Goal: Information Seeking & Learning: Learn about a topic

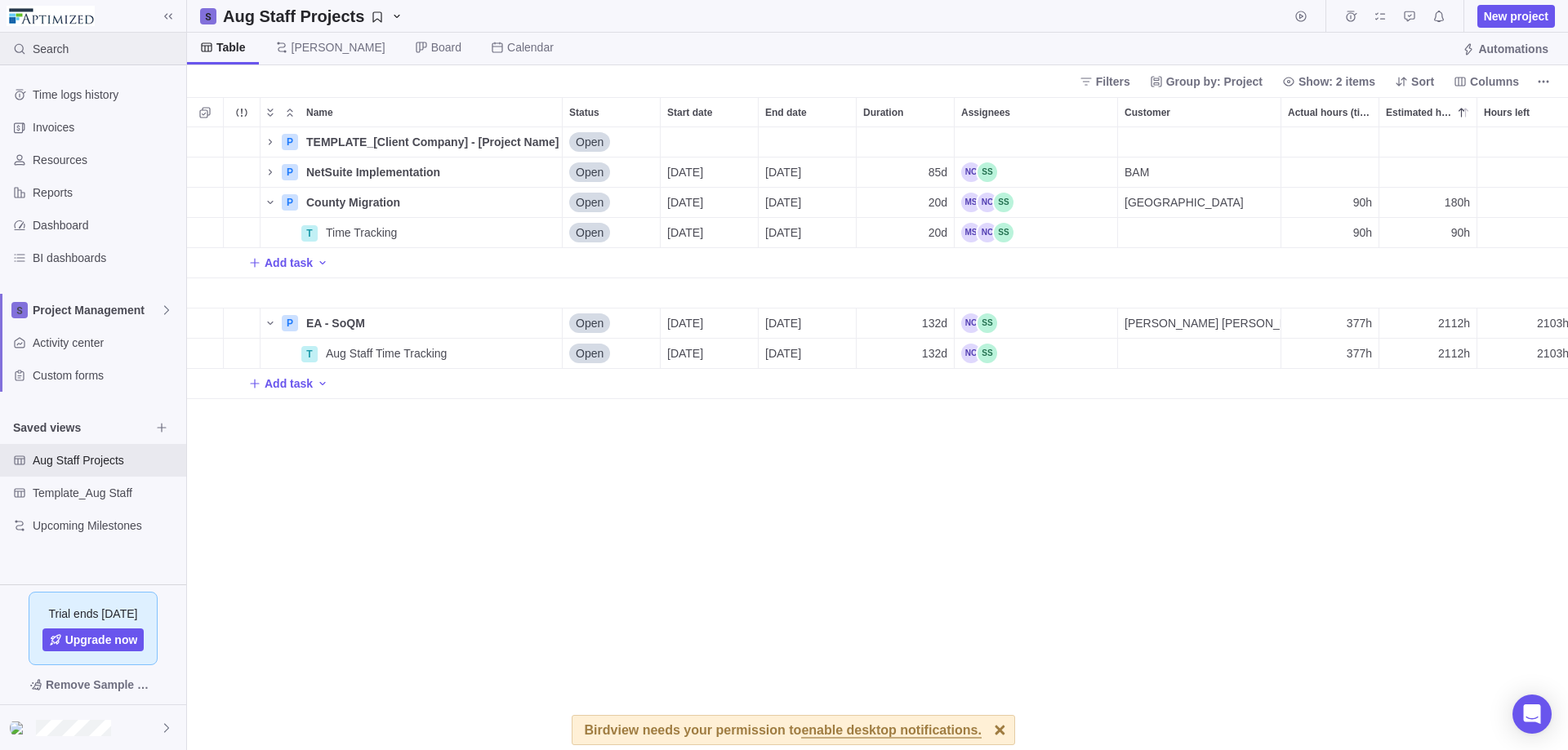
scroll to position [611, 1369]
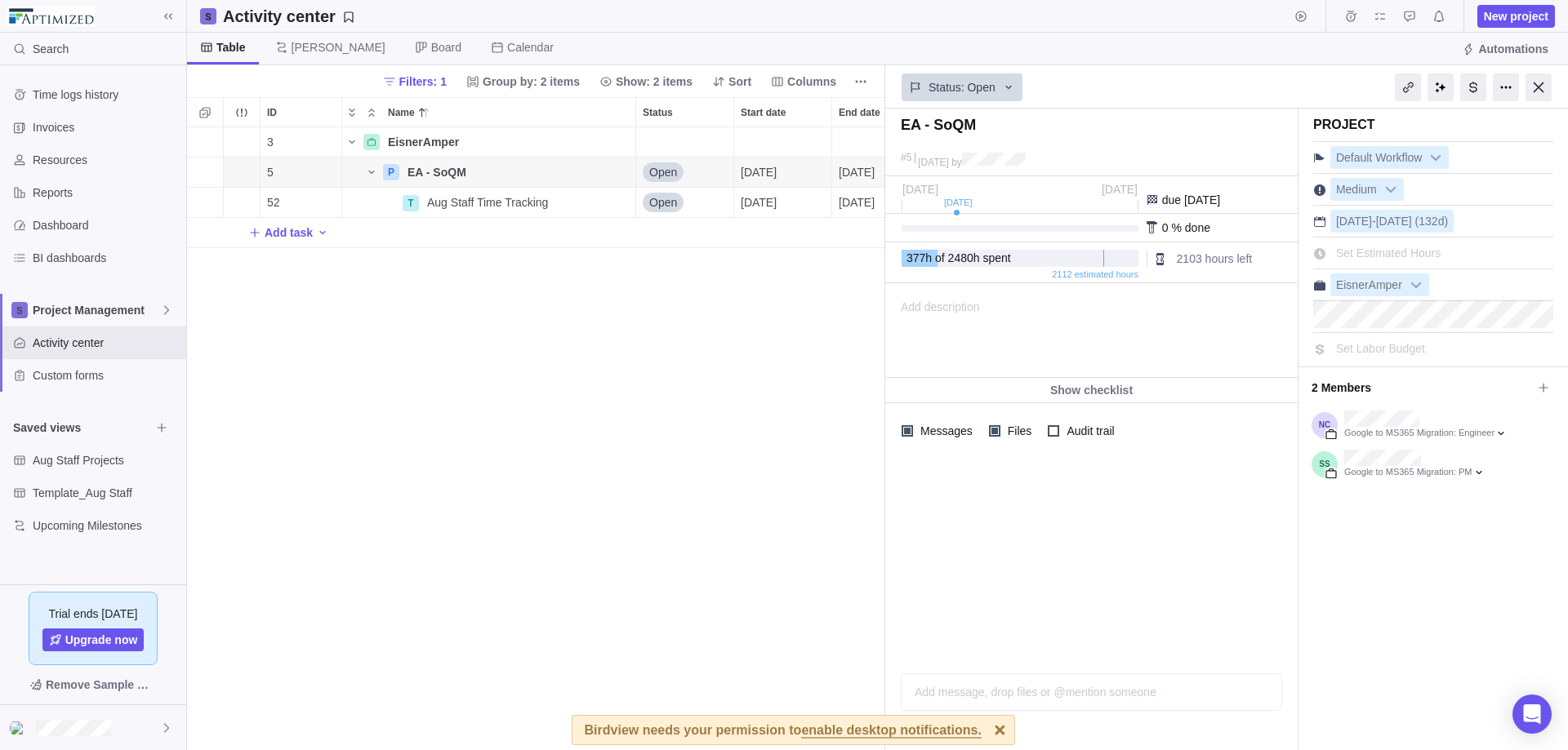
scroll to position [611, 686]
click at [1200, 83] on div at bounding box center [1473, 87] width 26 height 28
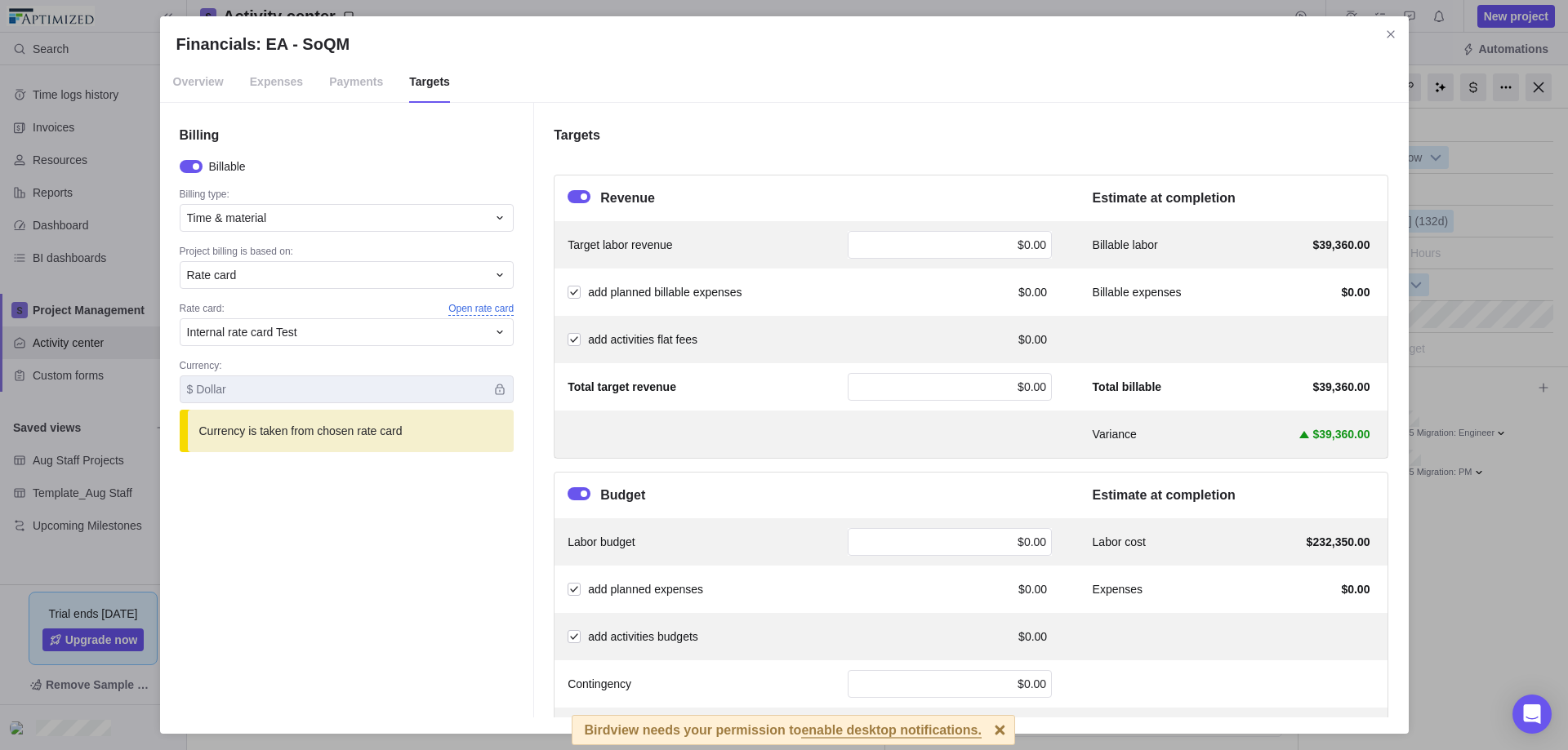
click at [492, 307] on span "Open rate card" at bounding box center [480, 309] width 66 height 14
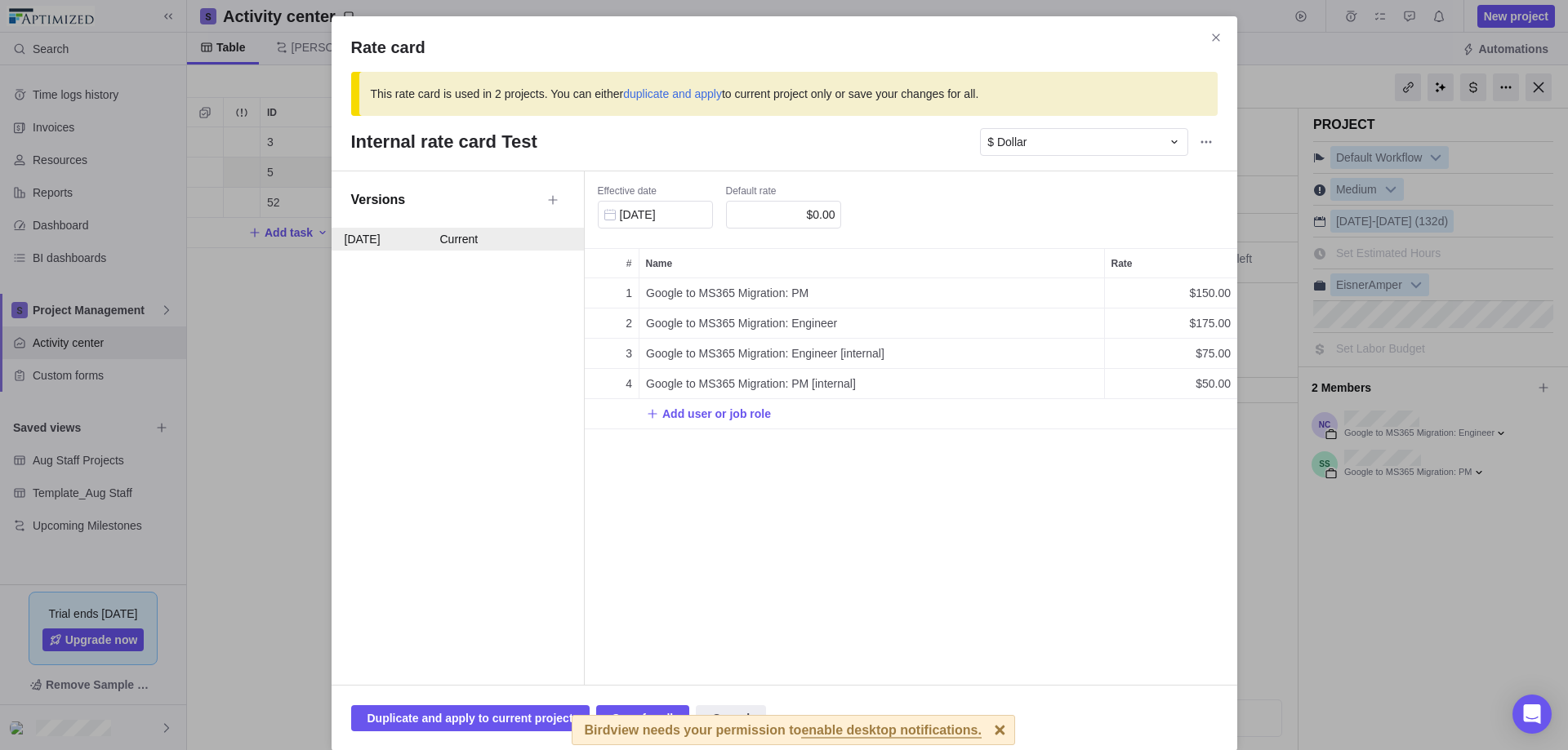
scroll to position [395, 641]
click at [1200, 39] on icon "Close" at bounding box center [1216, 38] width 13 height 13
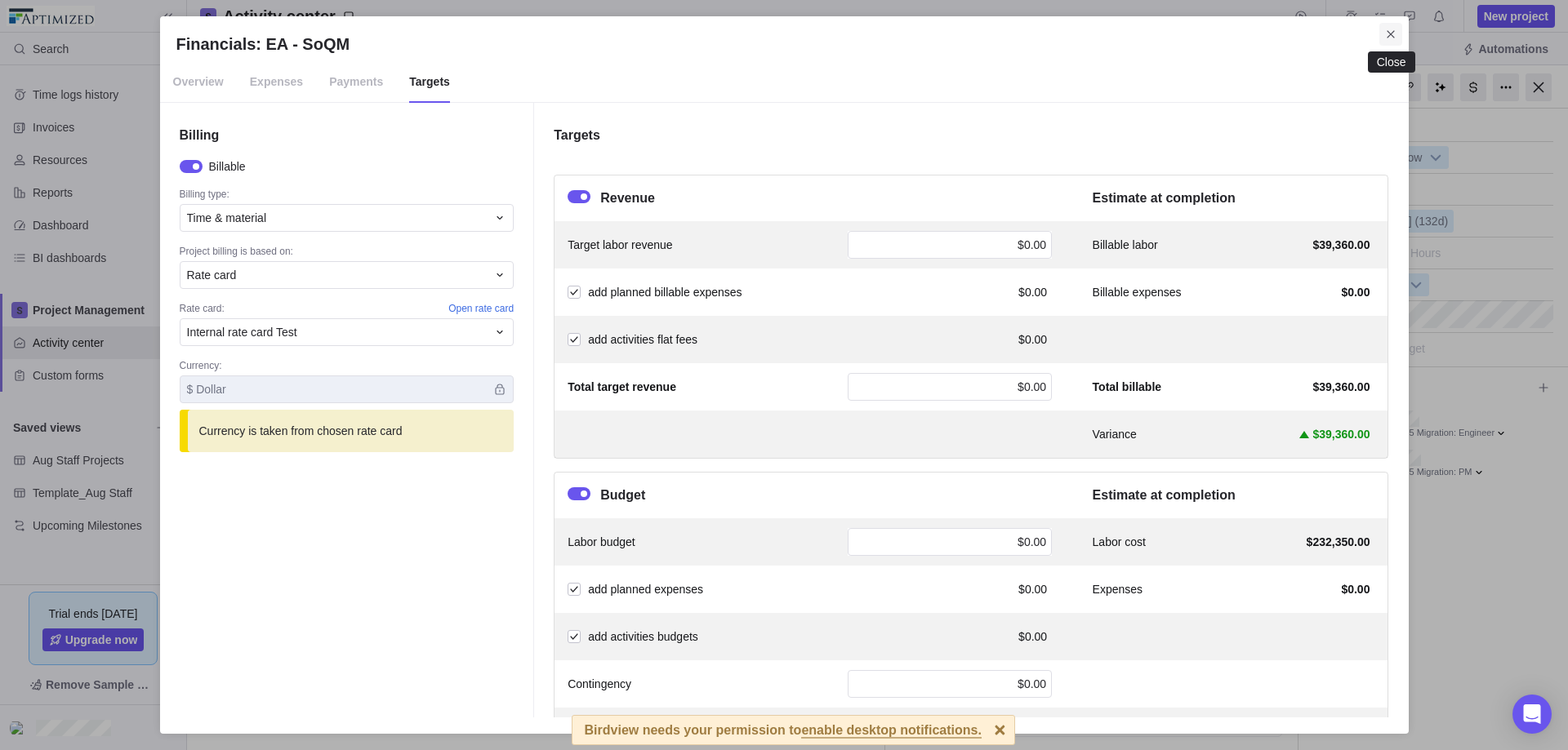
click at [1200, 34] on icon "Close" at bounding box center [1391, 34] width 13 height 13
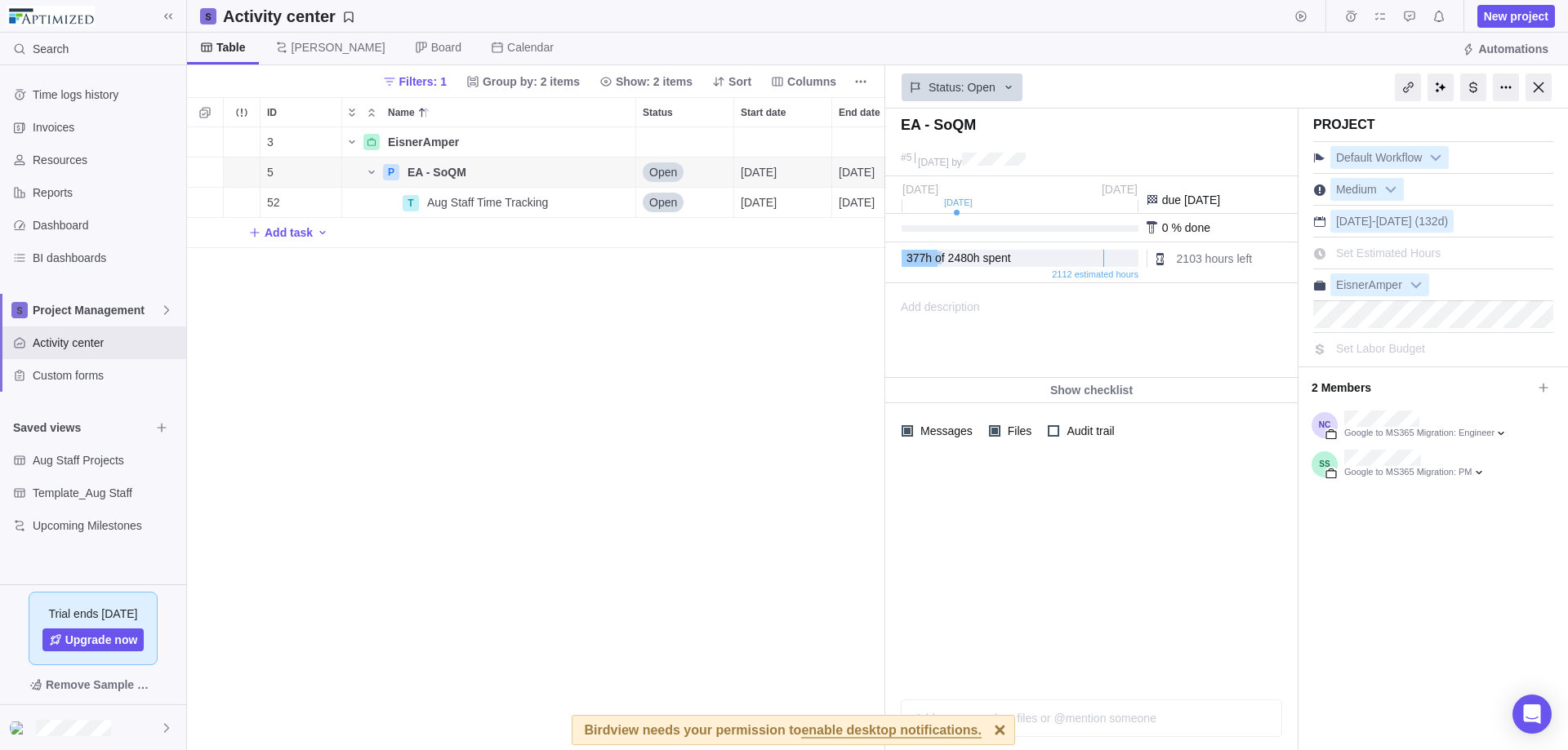
drag, startPoint x: 940, startPoint y: 259, endPoint x: 900, endPoint y: 259, distance: 40.0
click at [900, 259] on div "377 h of 2480 h spent 2112 estimated hours 2103 hours left" at bounding box center [1091, 262] width 413 height 41
click at [573, 198] on span "Details" at bounding box center [583, 202] width 37 height 16
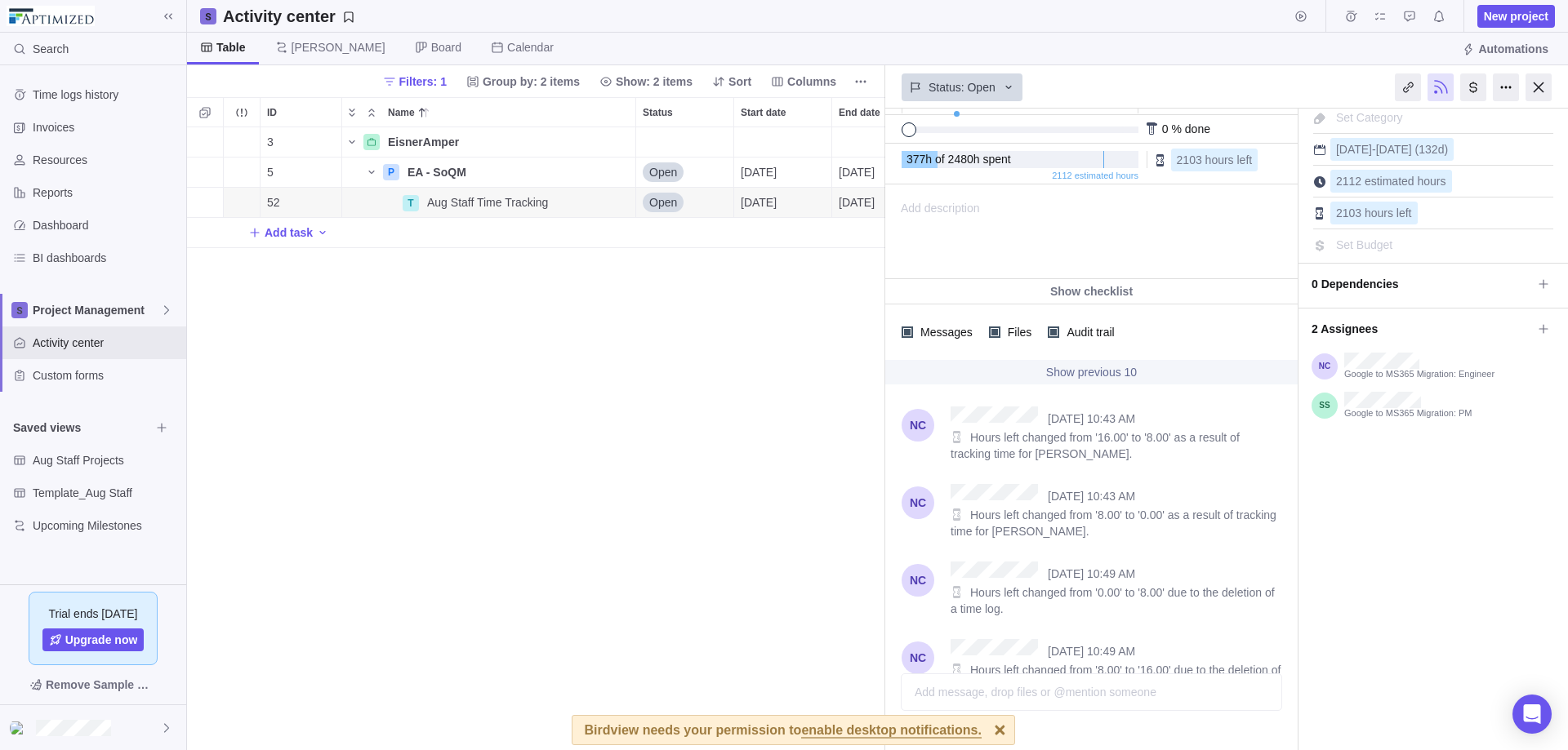
scroll to position [80, 0]
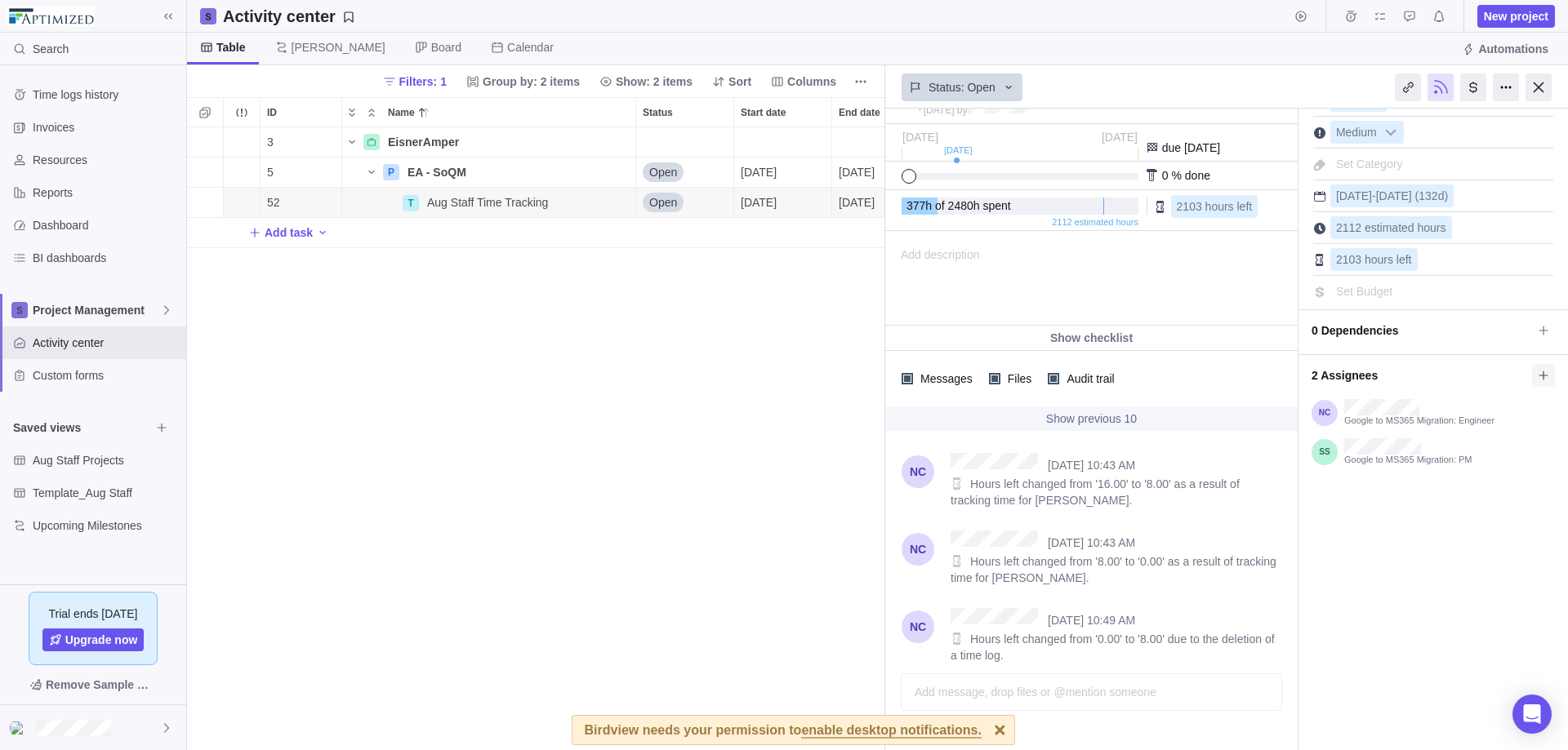
click at [1200, 366] on span at bounding box center [1543, 375] width 23 height 23
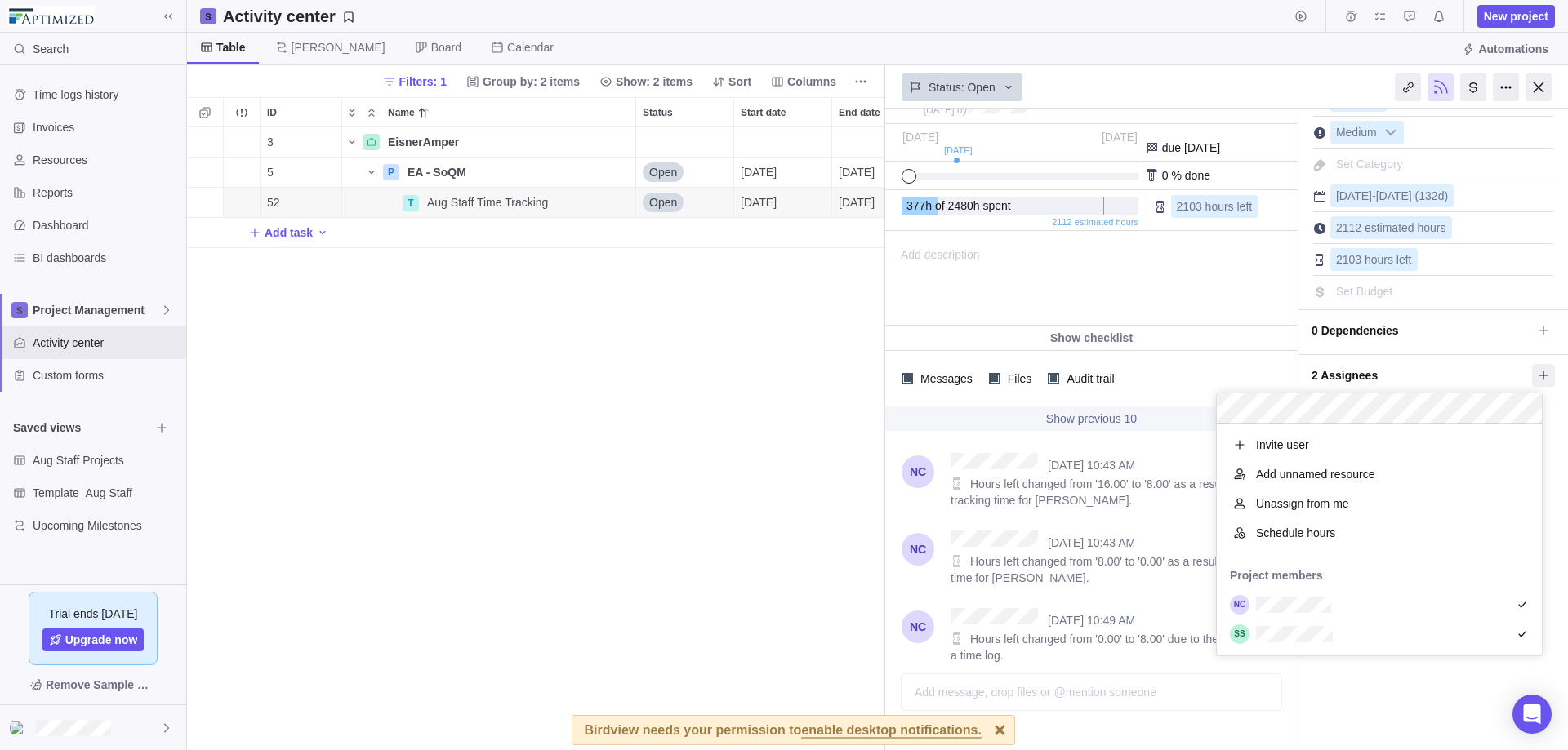
scroll to position [219, 313]
click at [1200, 534] on span "Schedule hours" at bounding box center [1295, 533] width 79 height 16
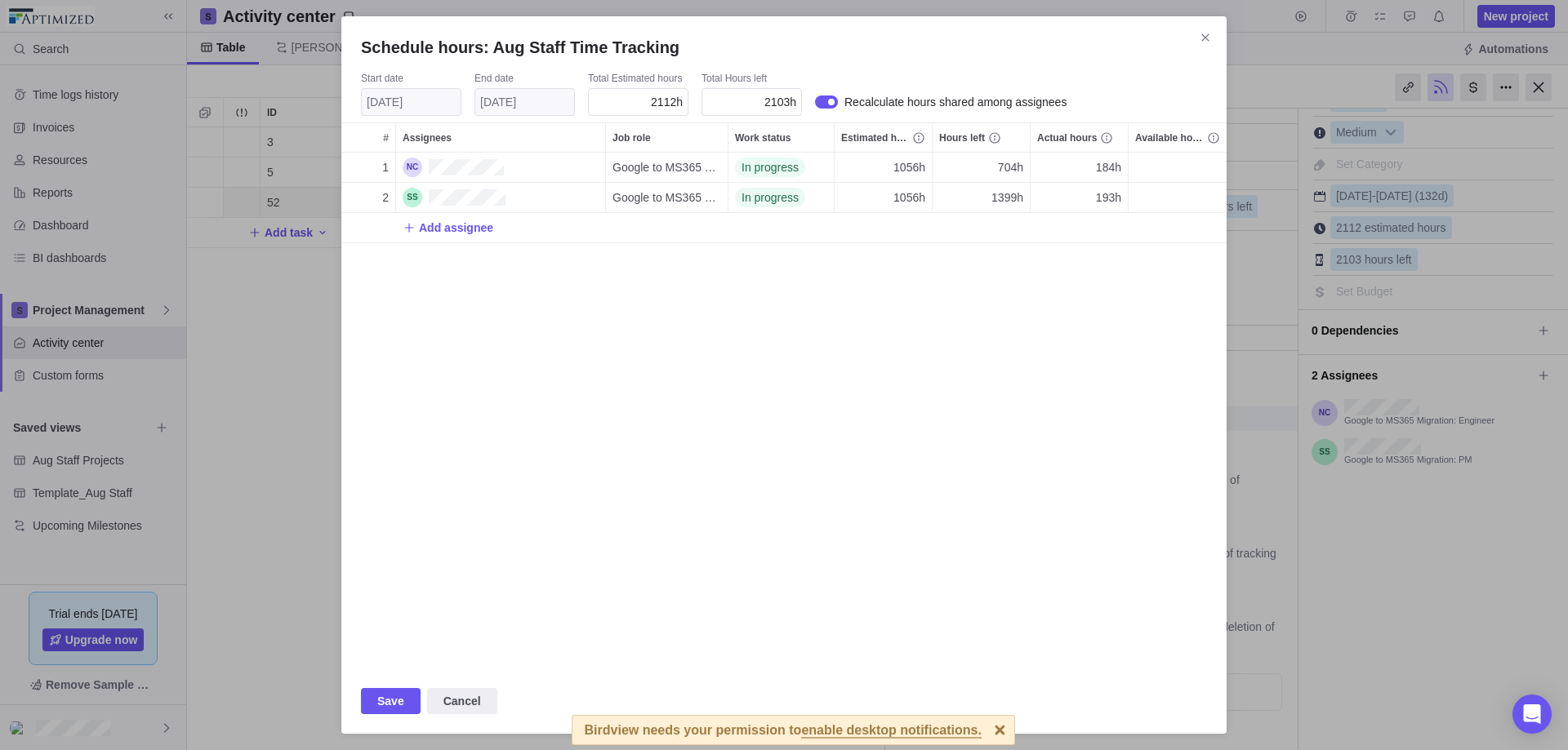
scroll to position [504, 873]
click at [1200, 37] on icon "Close" at bounding box center [1206, 38] width 13 height 13
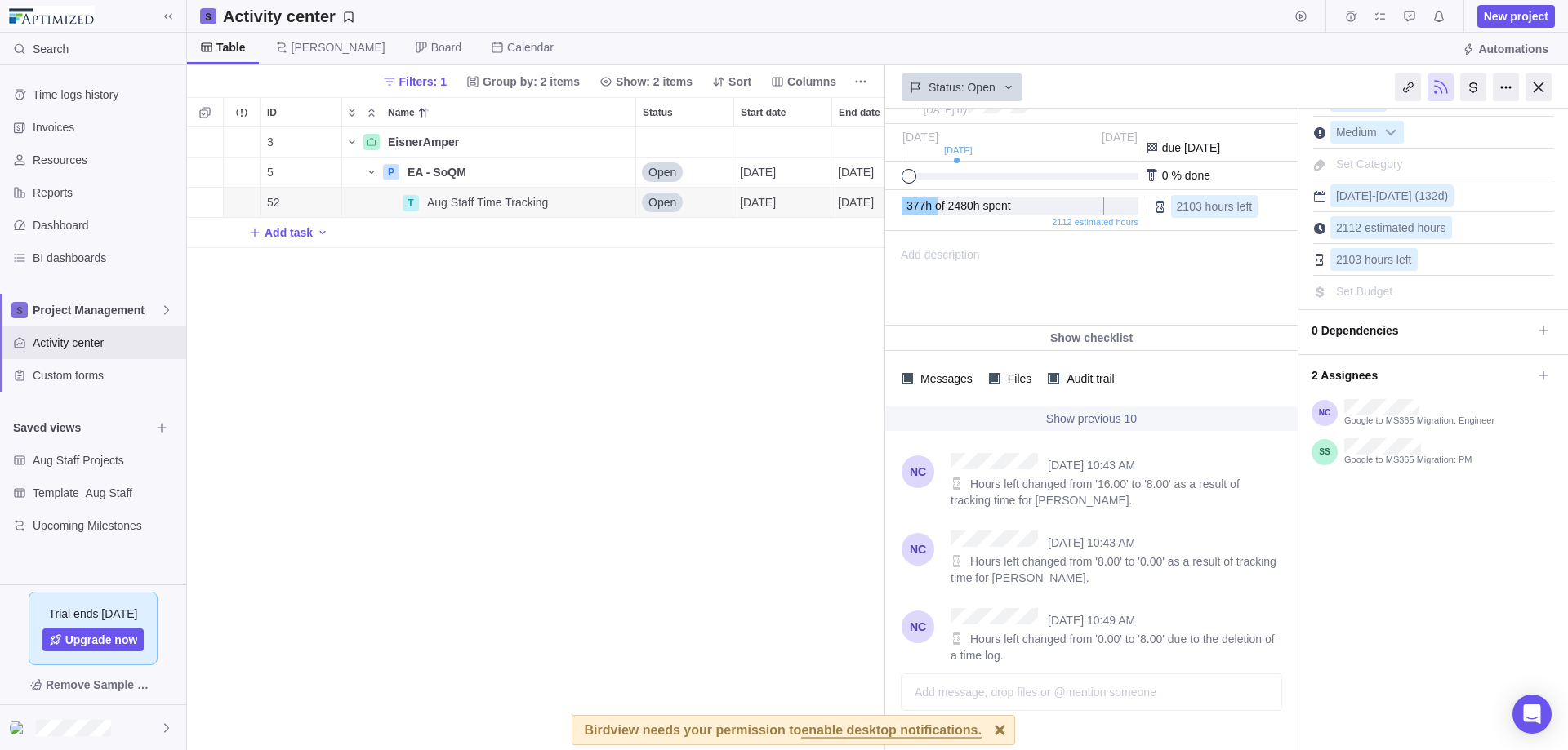
scroll to position [0, 1]
click at [1200, 80] on div at bounding box center [1473, 87] width 26 height 28
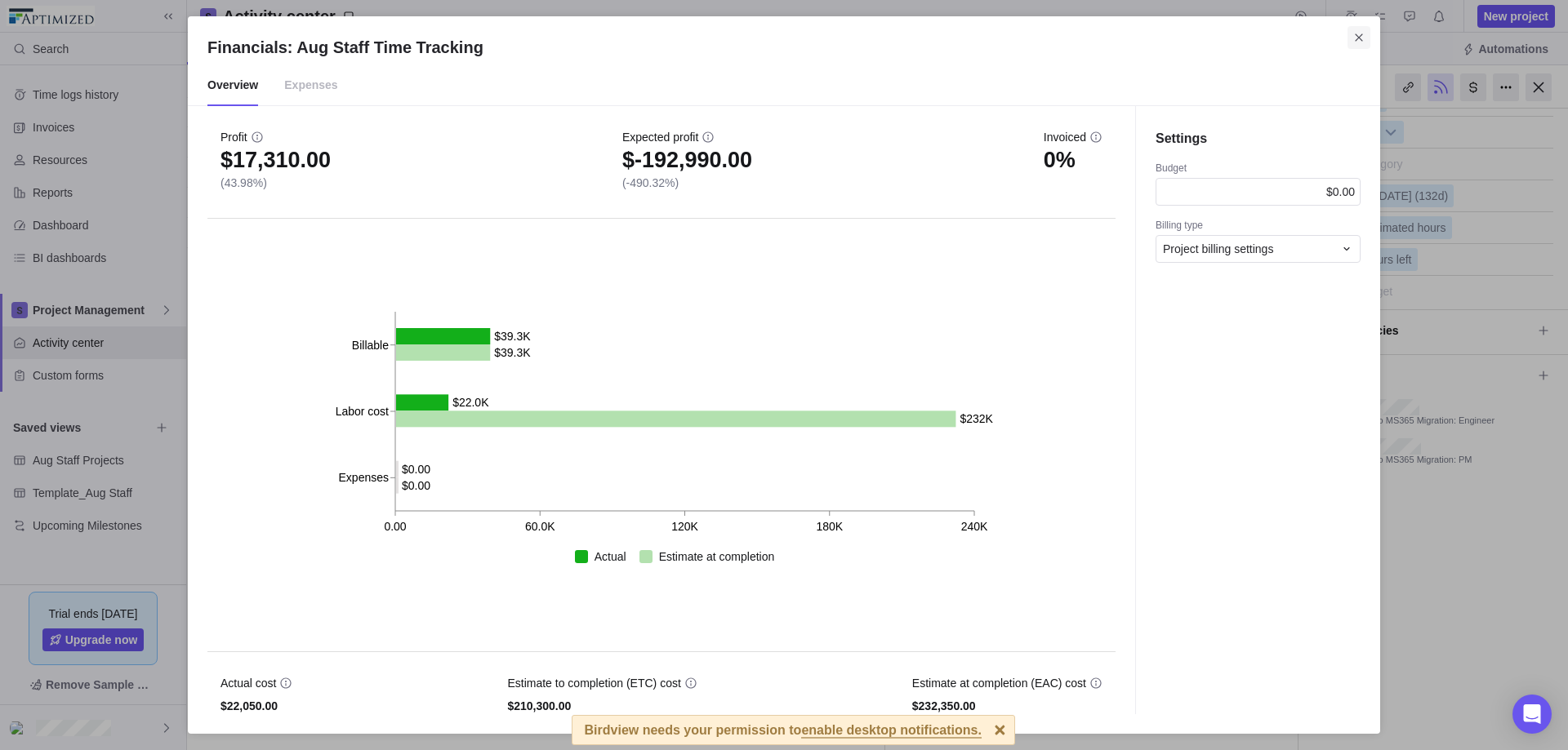
click at [1200, 39] on icon "Close" at bounding box center [1358, 37] width 8 height 8
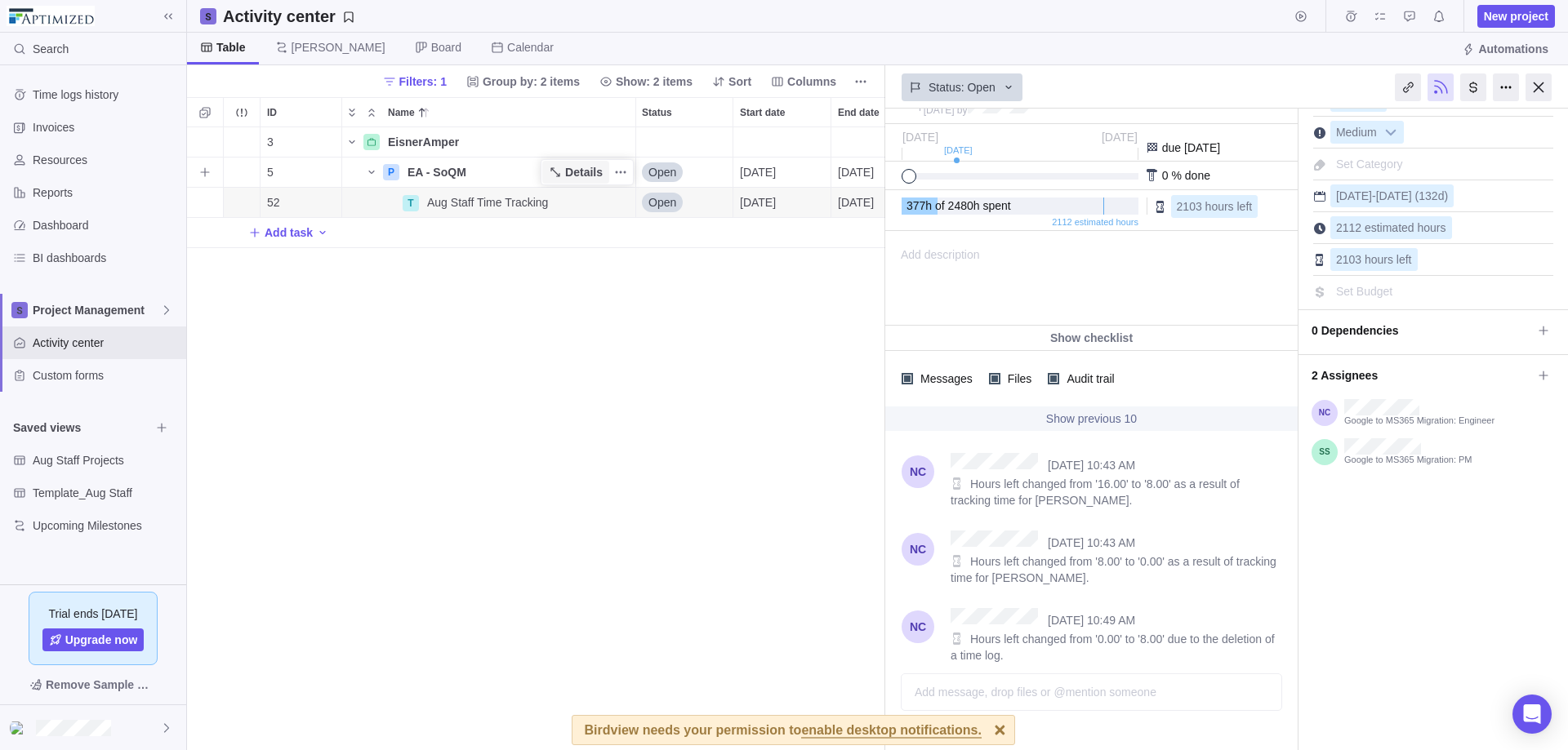
click at [596, 170] on span "Details" at bounding box center [583, 172] width 37 height 16
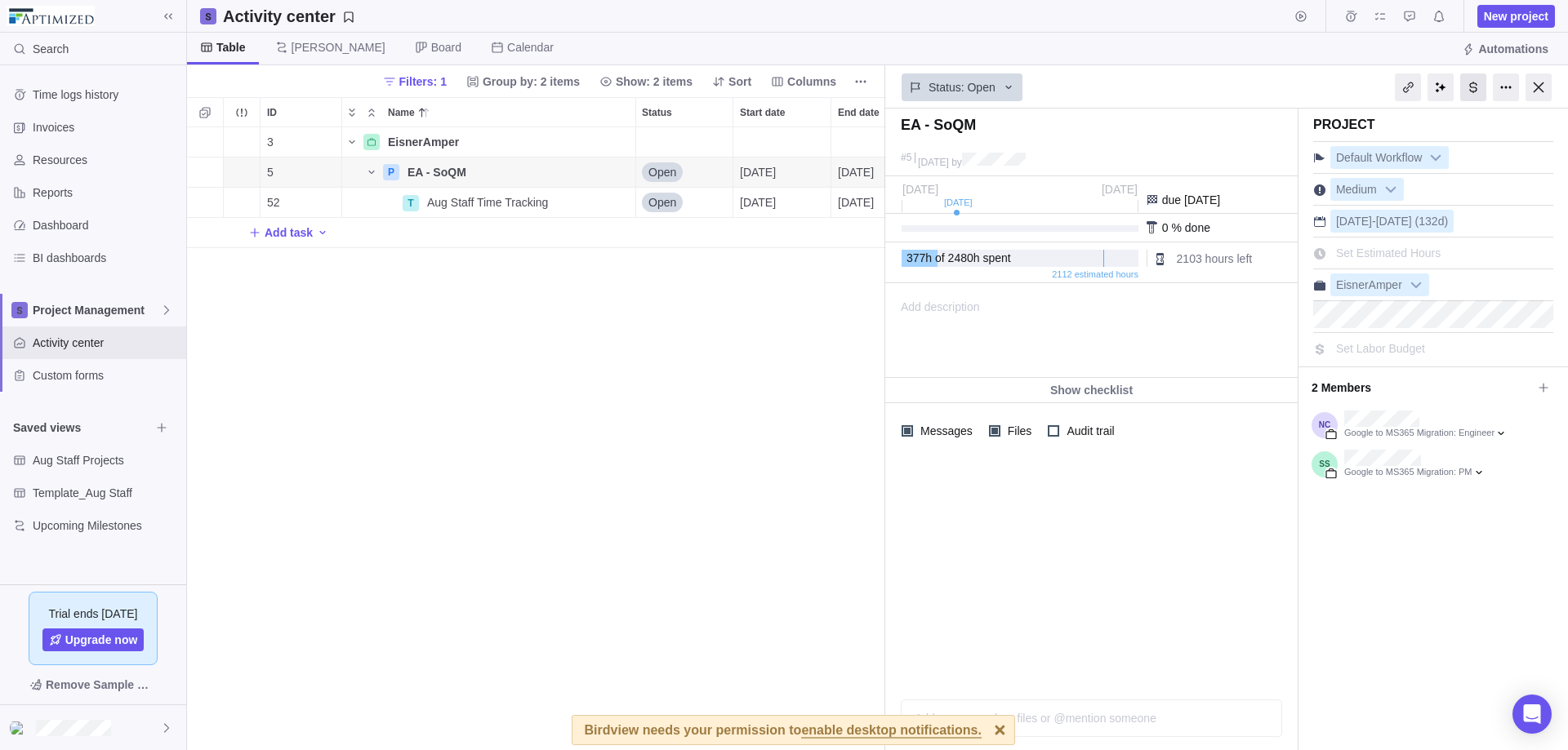
click at [1200, 91] on div at bounding box center [1473, 87] width 26 height 28
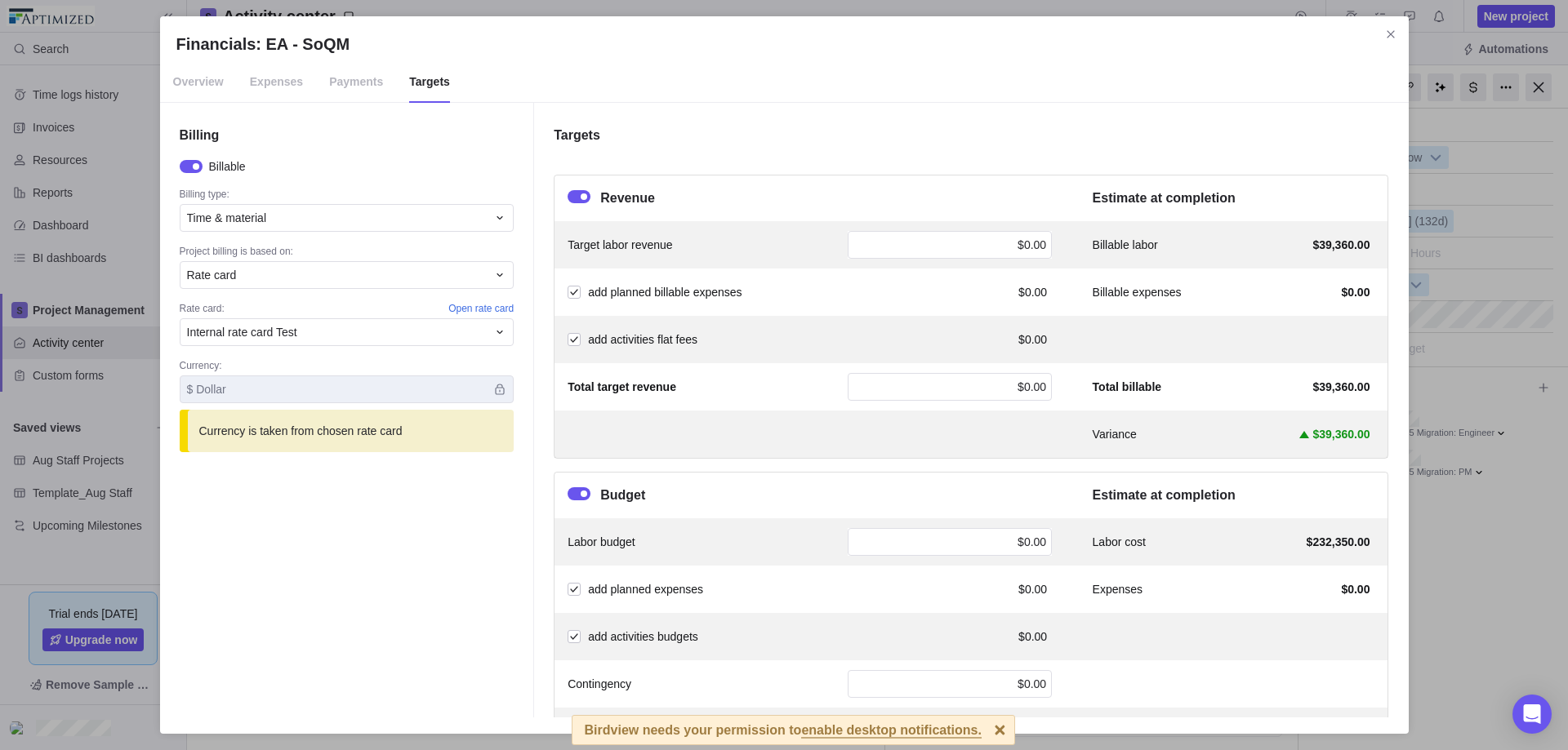
click at [196, 83] on span "Overview" at bounding box center [198, 82] width 51 height 41
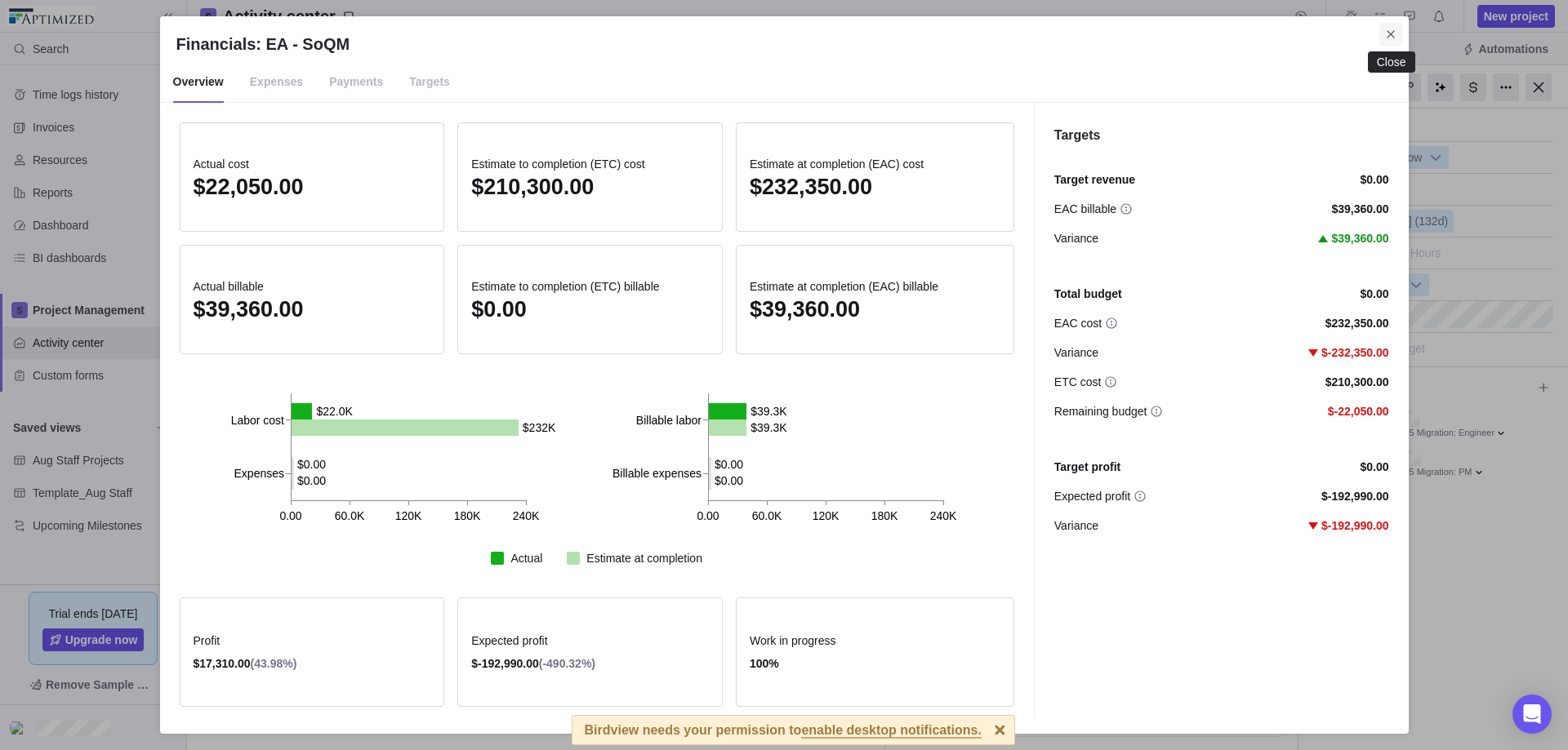
click at [1200, 33] on icon "Close" at bounding box center [1391, 34] width 13 height 13
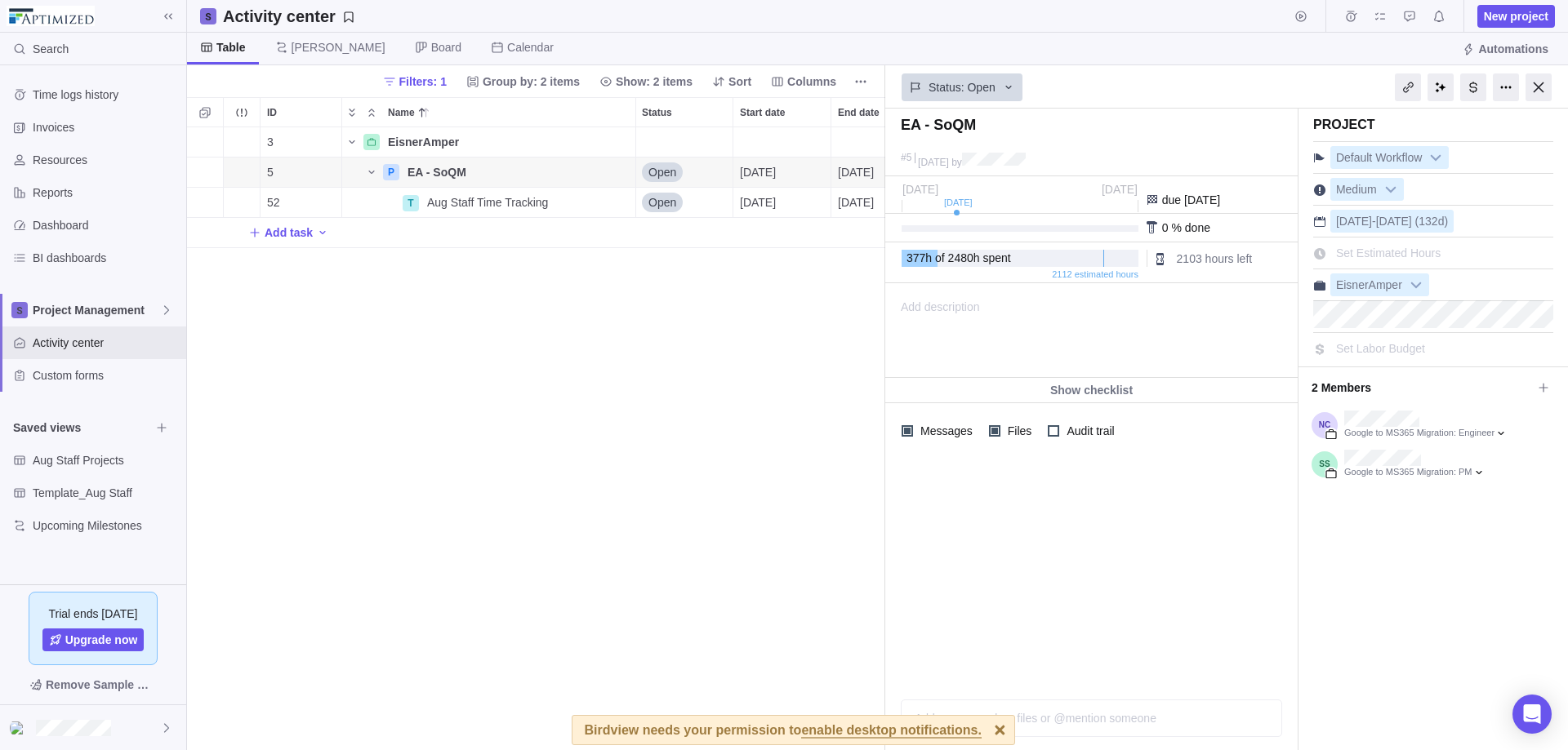
click at [719, 609] on div "3 EisnerAmper Details 377h 2112h 2103h 377h 5 P EA - SoQM Details Open [DATE] […" at bounding box center [536, 439] width 699 height 623
click at [1200, 89] on div at bounding box center [1473, 87] width 26 height 28
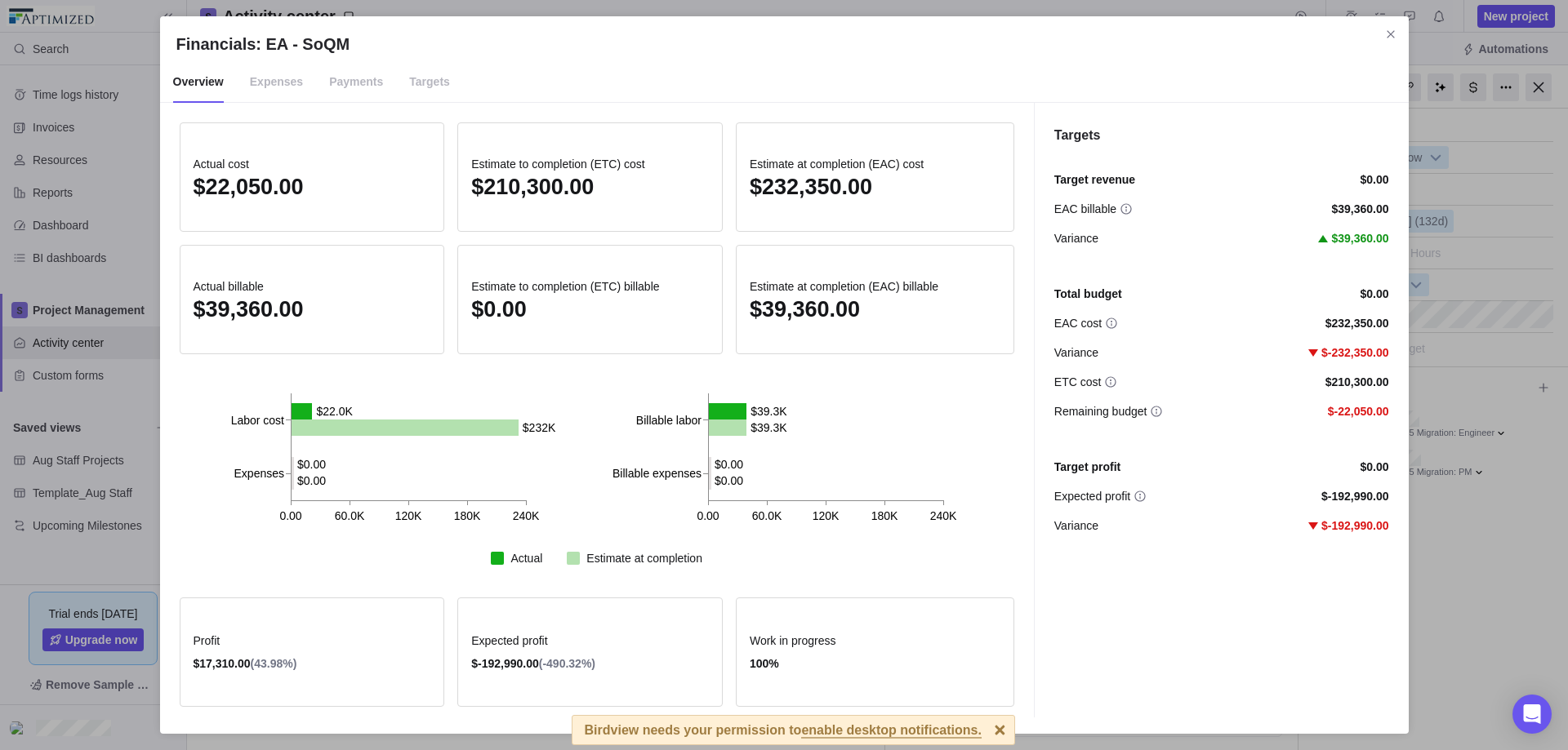
click at [409, 85] on span "Targets" at bounding box center [429, 82] width 41 height 41
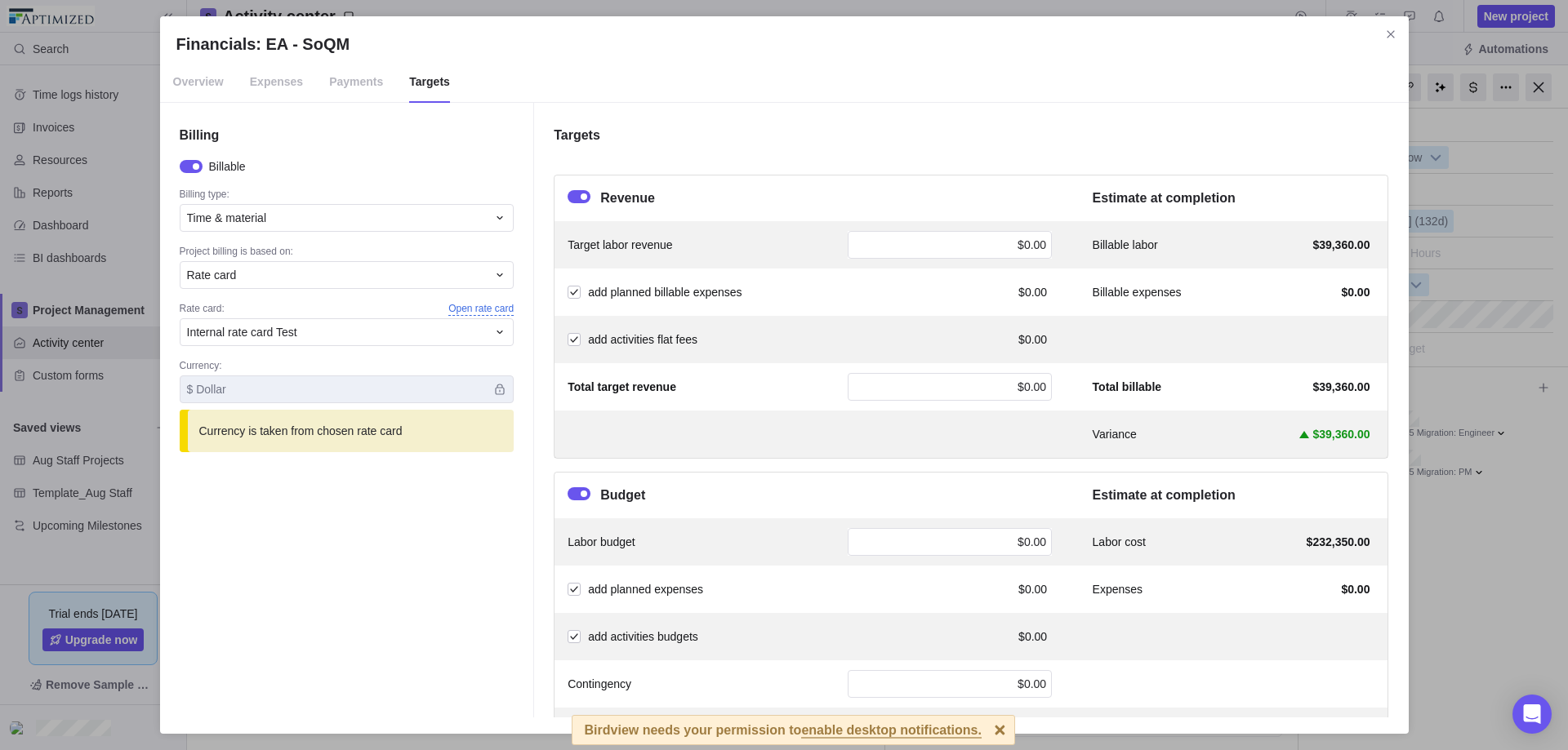
click at [486, 310] on span "Open rate card" at bounding box center [480, 309] width 66 height 14
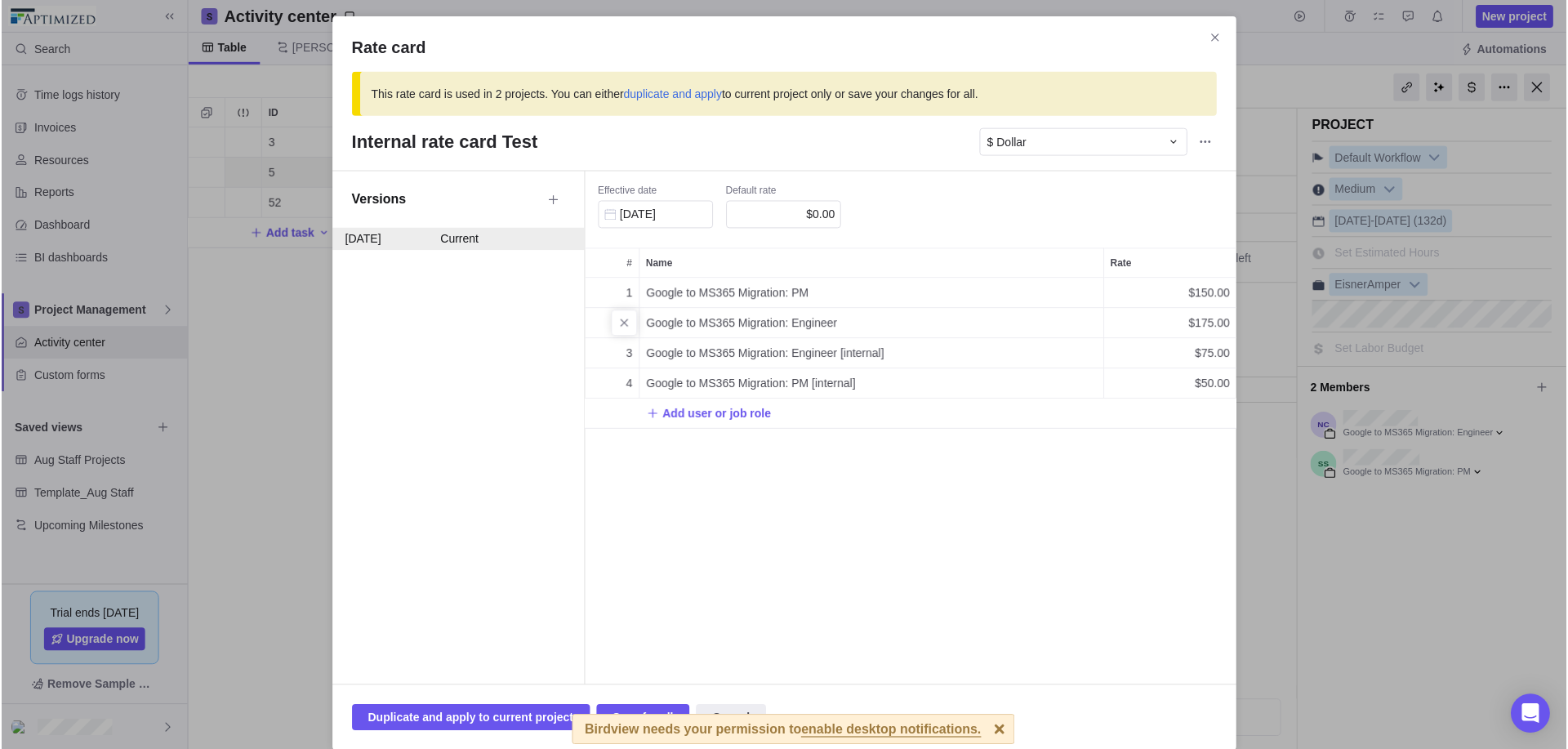
scroll to position [395, 641]
click at [1200, 36] on icon "Close" at bounding box center [1216, 38] width 13 height 13
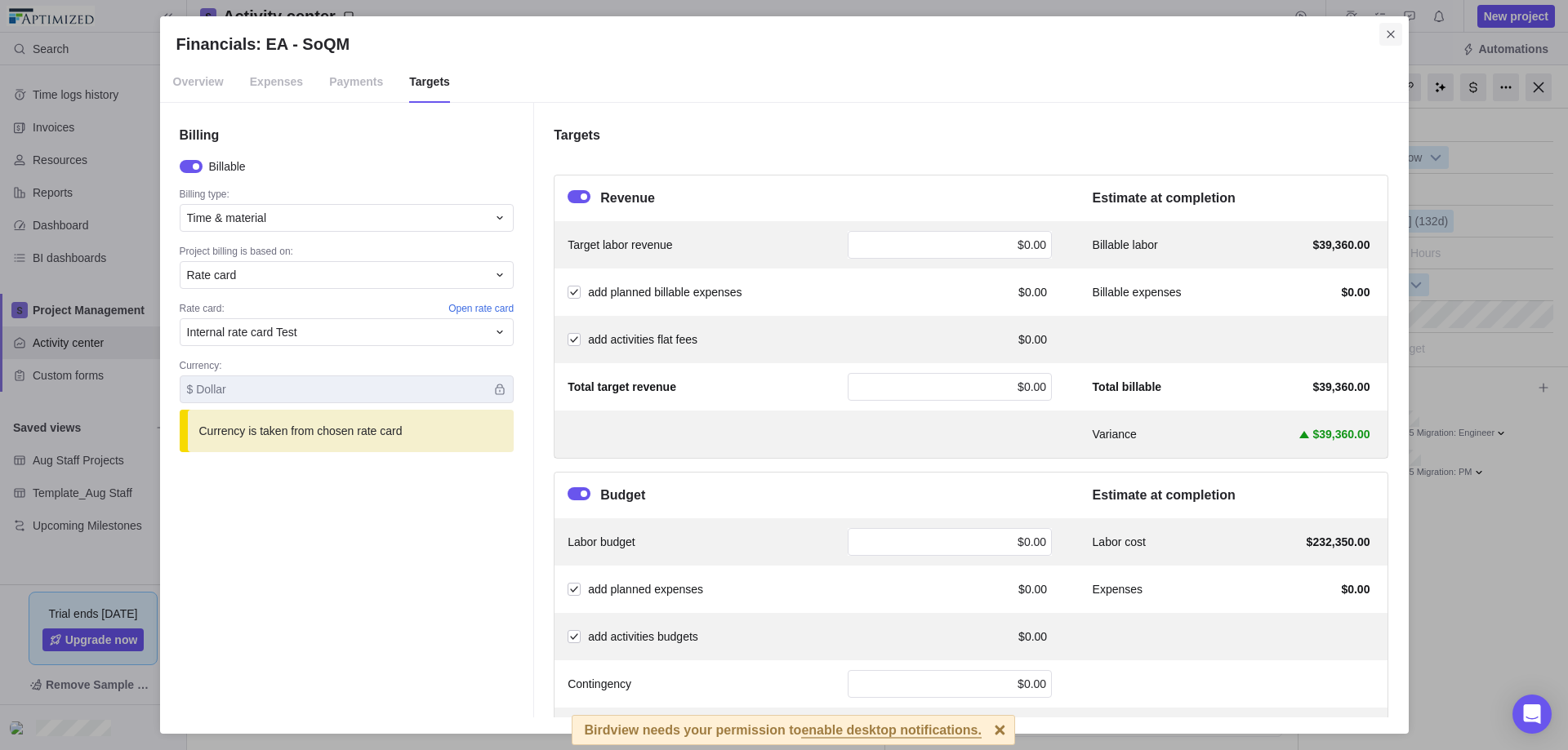
click at [1200, 32] on span "Close" at bounding box center [1391, 34] width 23 height 23
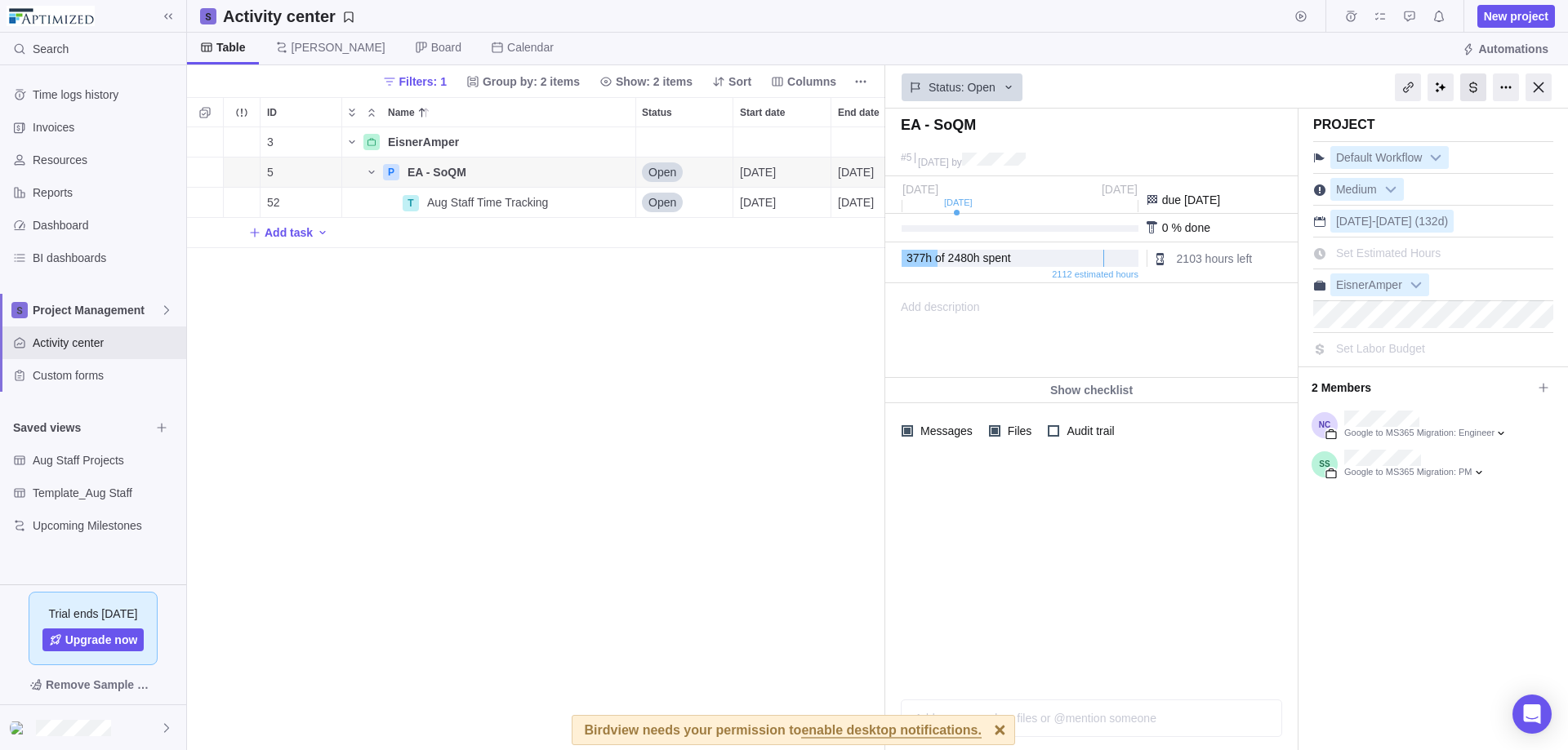
click at [1200, 83] on div at bounding box center [1473, 87] width 26 height 28
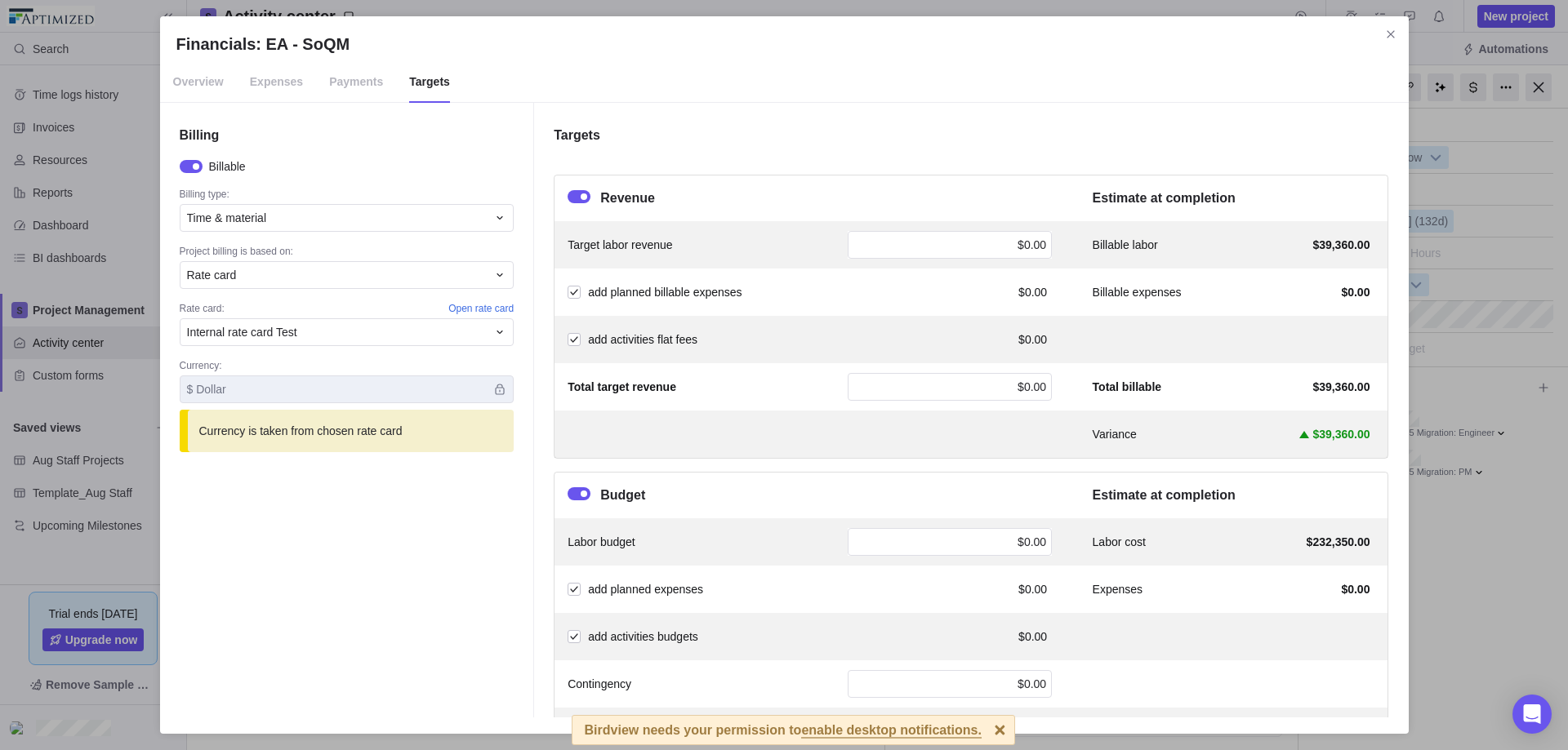
click at [202, 84] on span "Overview" at bounding box center [198, 82] width 51 height 41
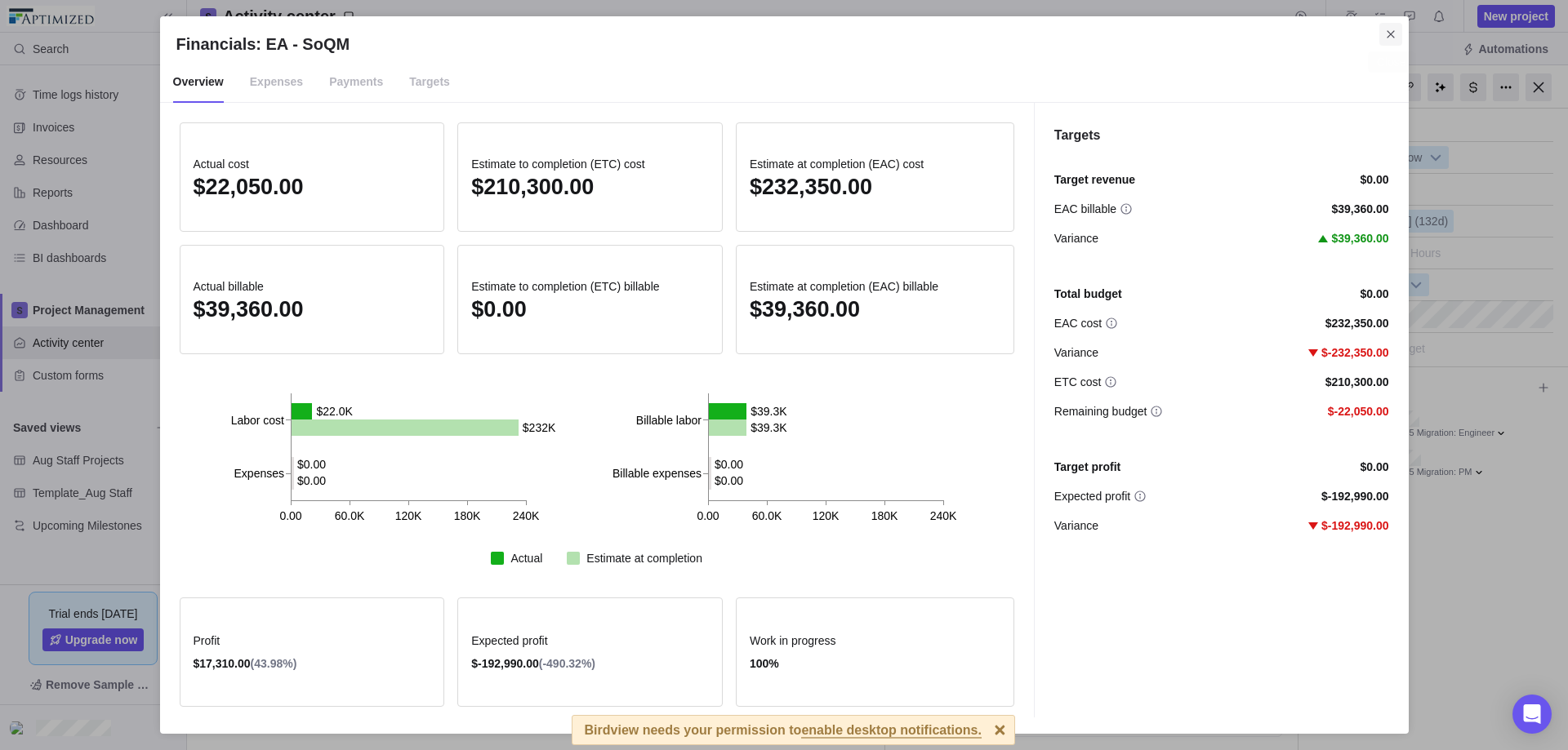
click at [1200, 31] on icon "Close" at bounding box center [1391, 34] width 13 height 13
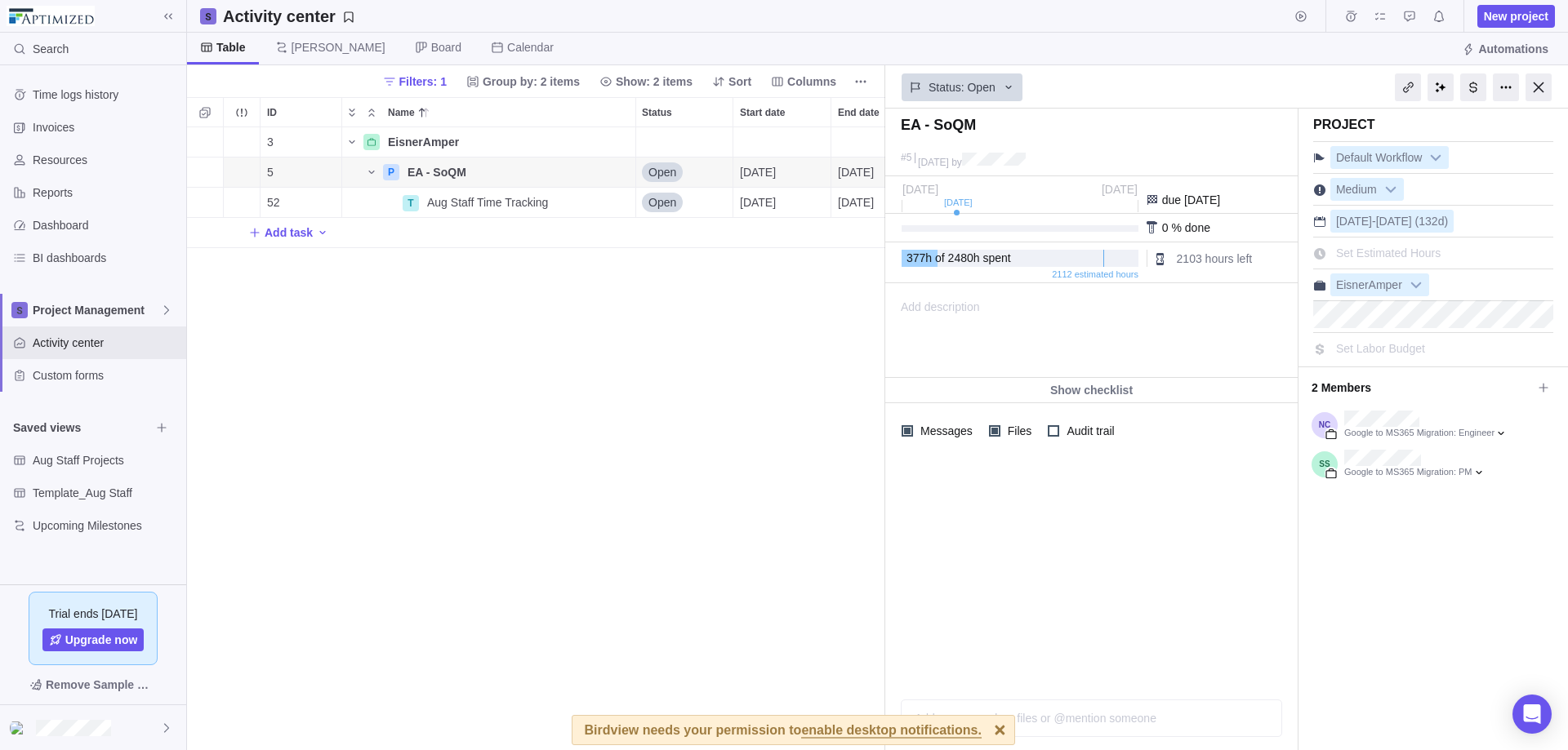
click at [565, 484] on div "3 EisnerAmper Details 377h 2112h 2103h 377h 5 P EA - SoQM Details Open [DATE] […" at bounding box center [536, 439] width 699 height 623
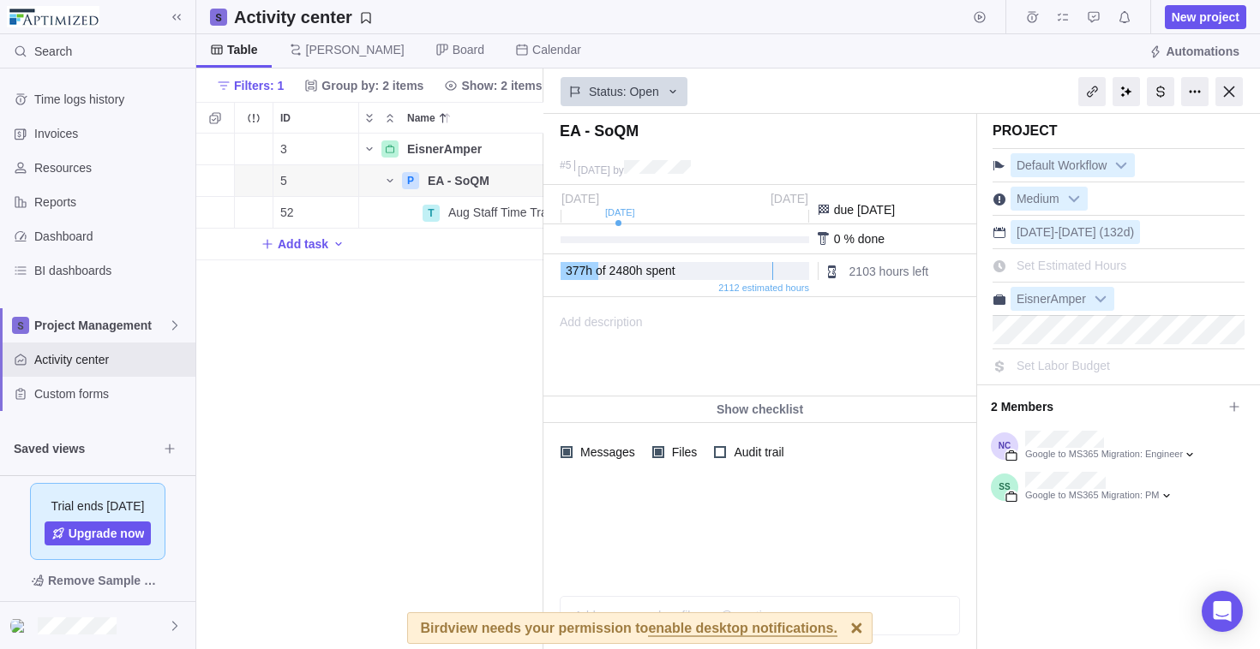
scroll to position [503, 334]
